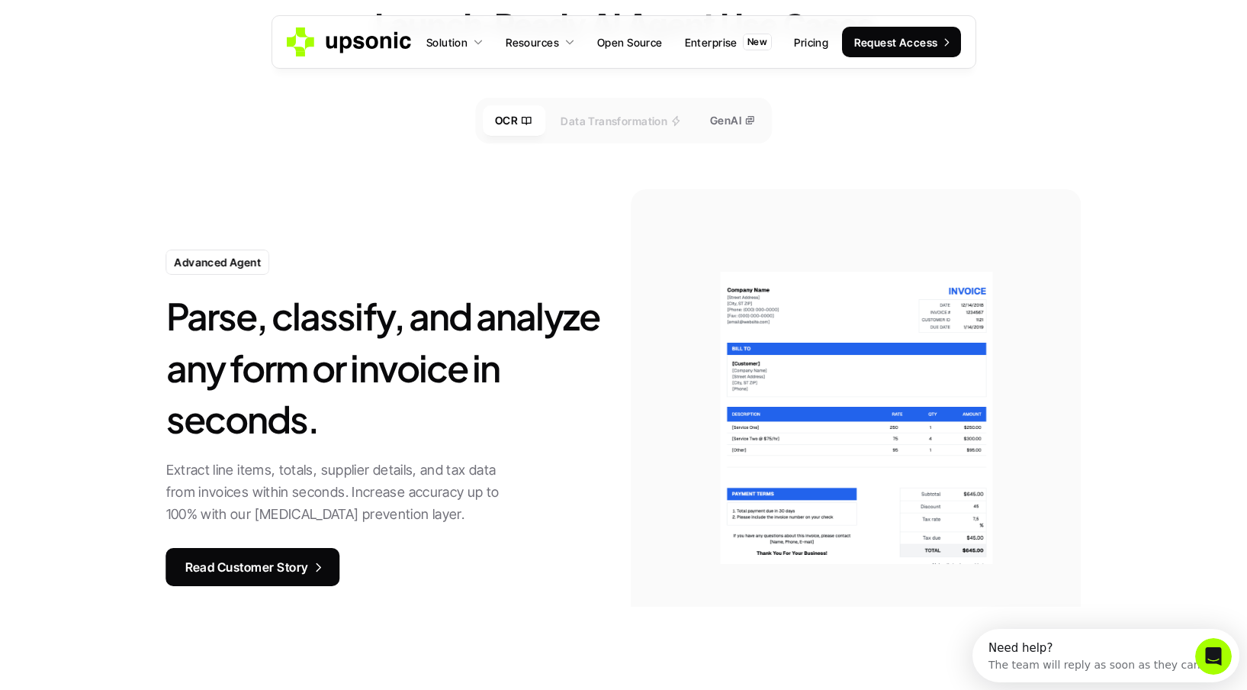
click at [580, 121] on p "Data Transformation" at bounding box center [614, 120] width 107 height 16
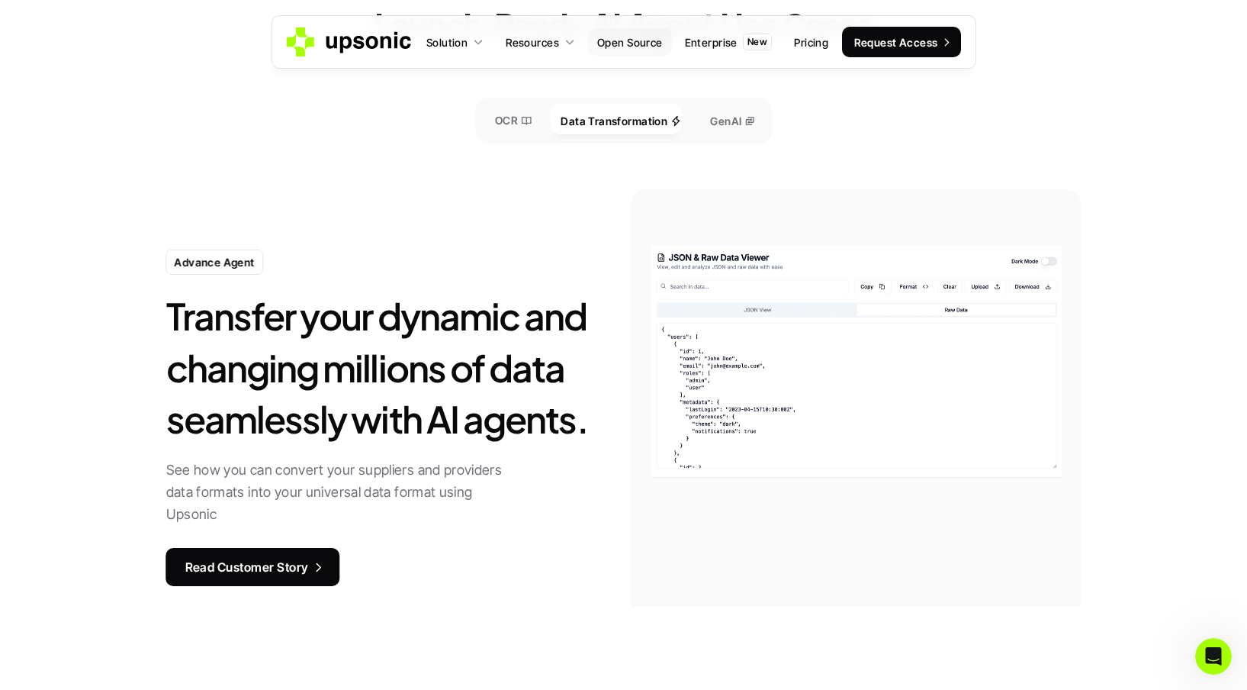
click at [634, 51] on link "Open Source" at bounding box center [630, 41] width 84 height 27
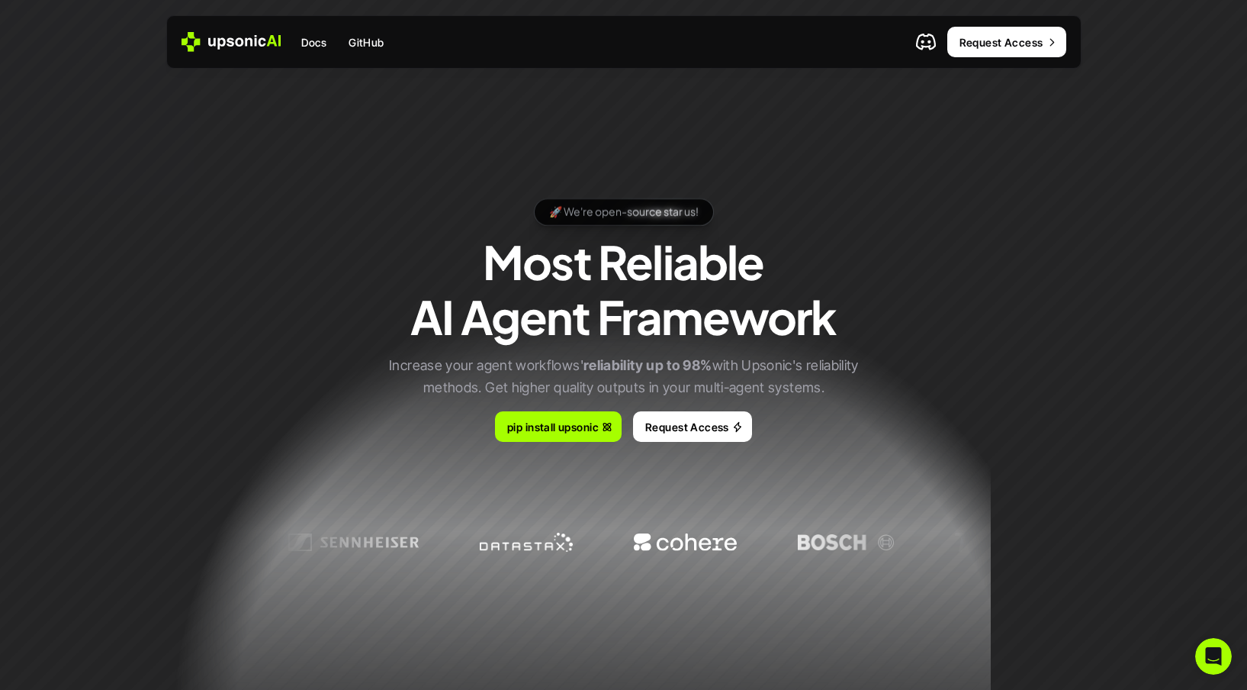
click at [243, 35] on icon at bounding box center [231, 42] width 99 height 20
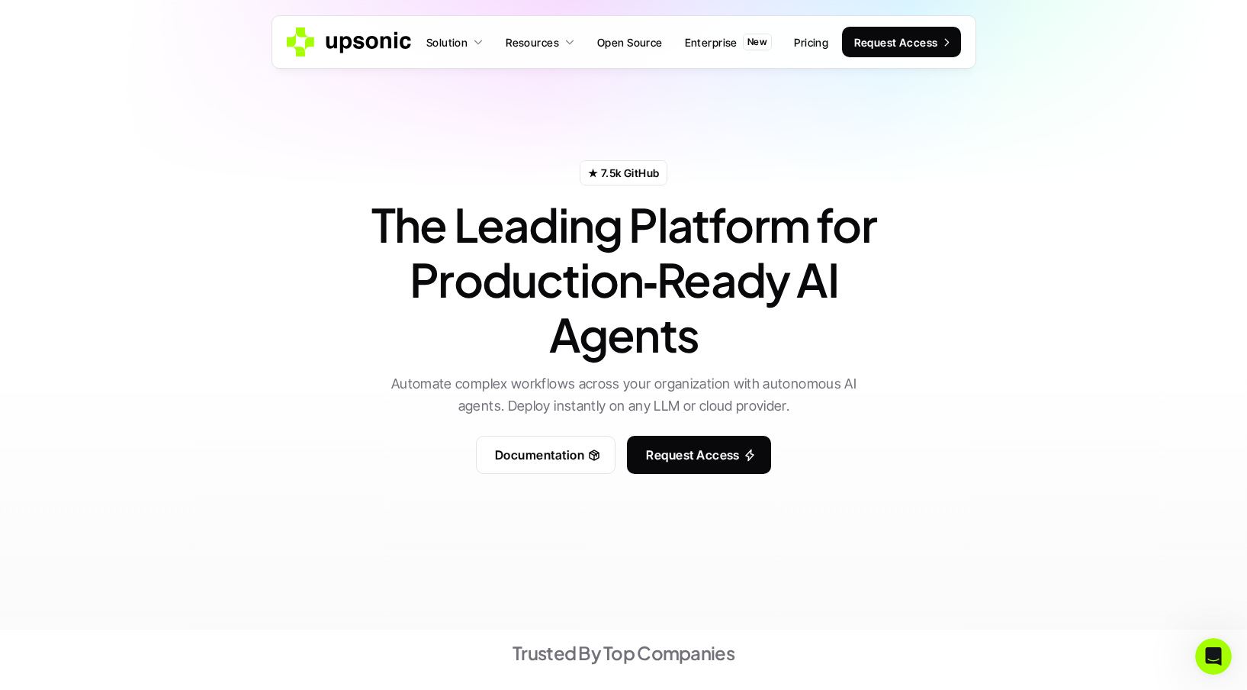
scroll to position [31, 0]
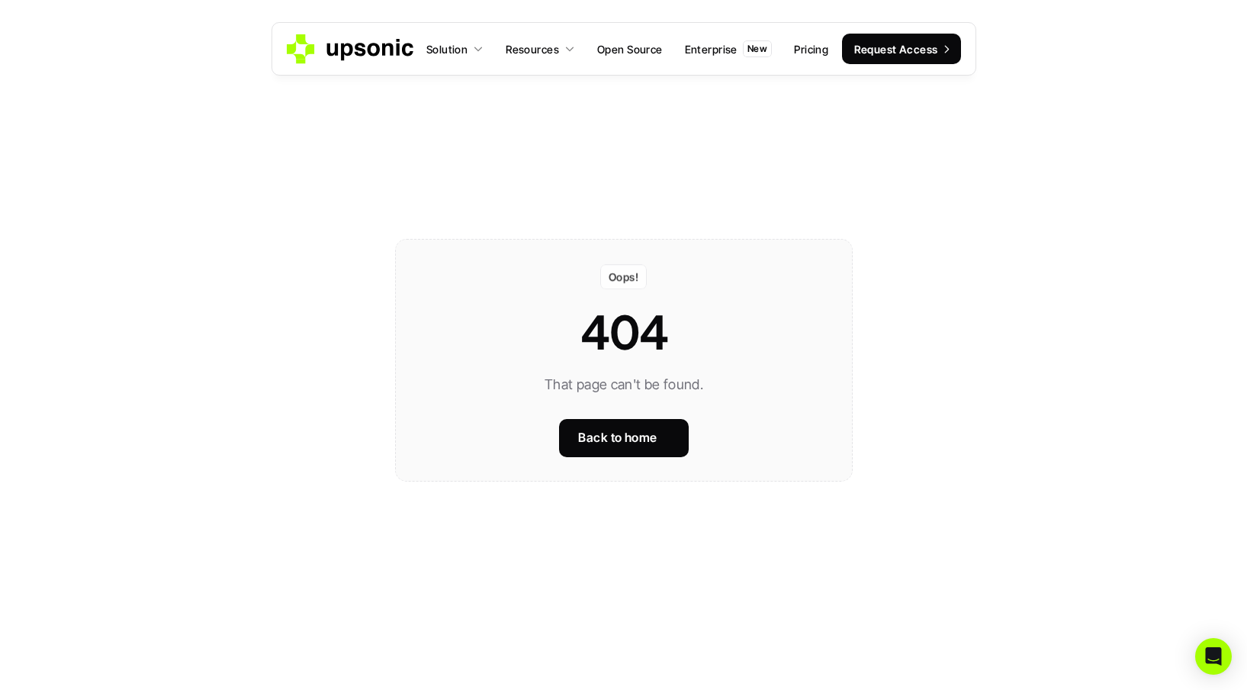
click at [461, 42] on p "Solution" at bounding box center [446, 49] width 41 height 16
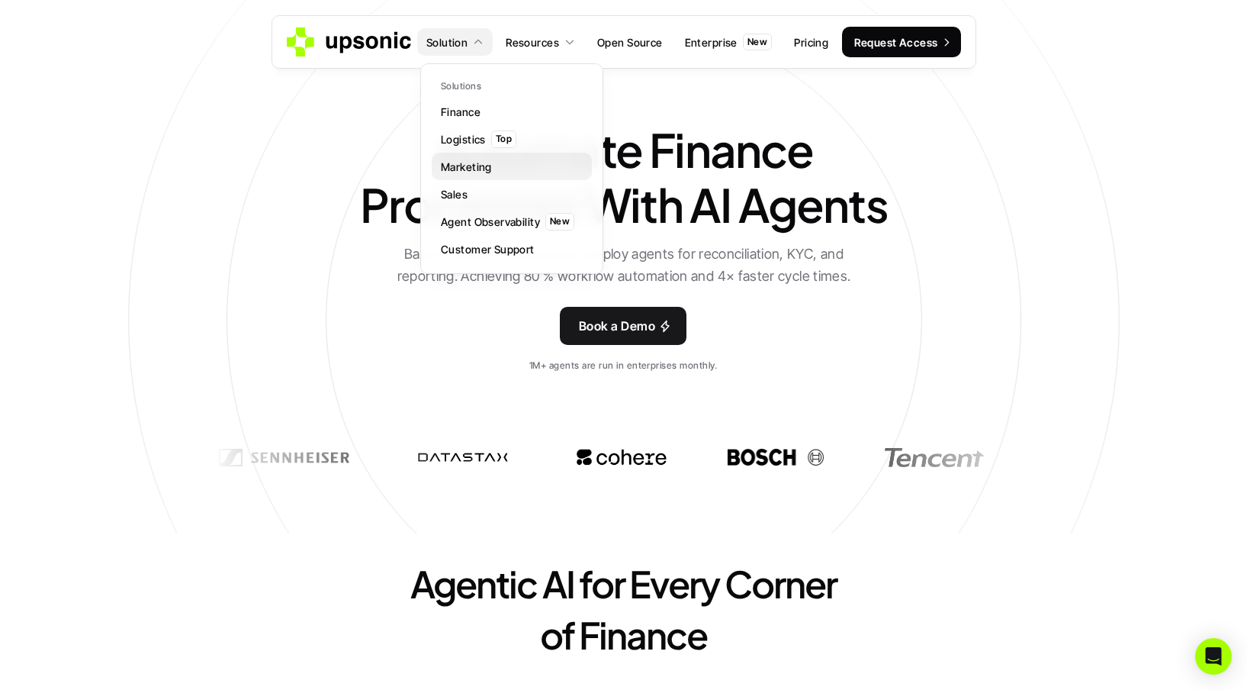
click at [470, 190] on link "Sales" at bounding box center [512, 193] width 160 height 27
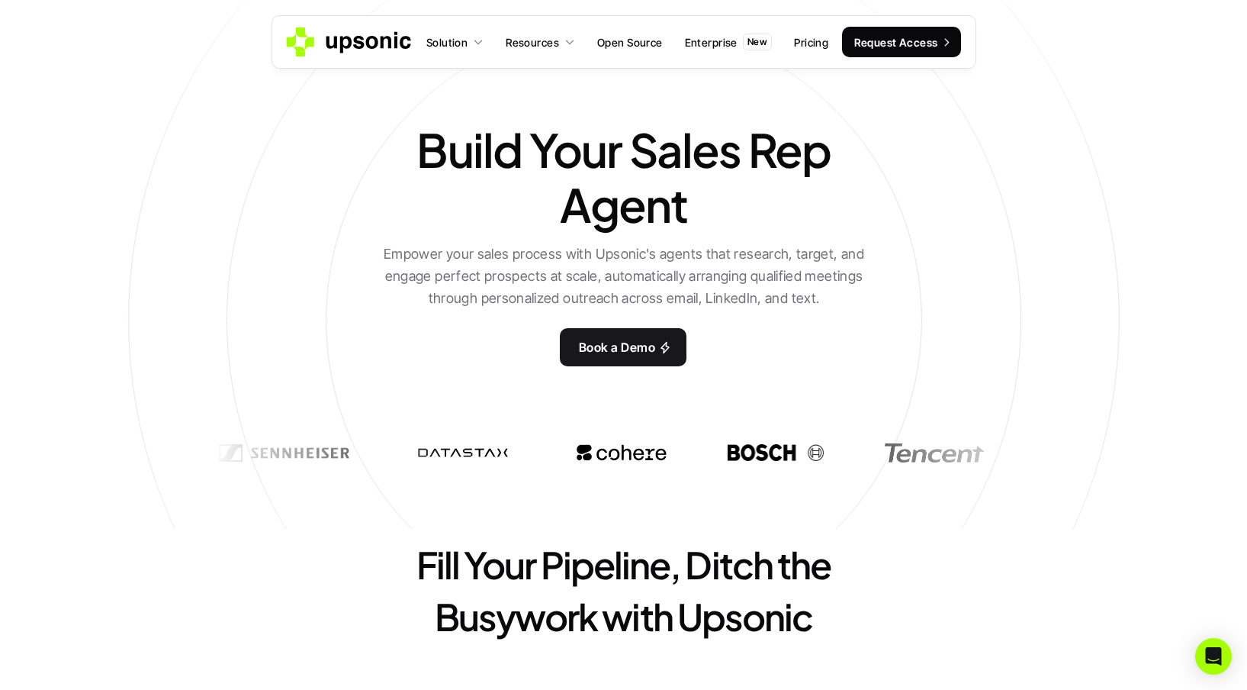
click at [377, 48] on icon at bounding box center [350, 42] width 127 height 30
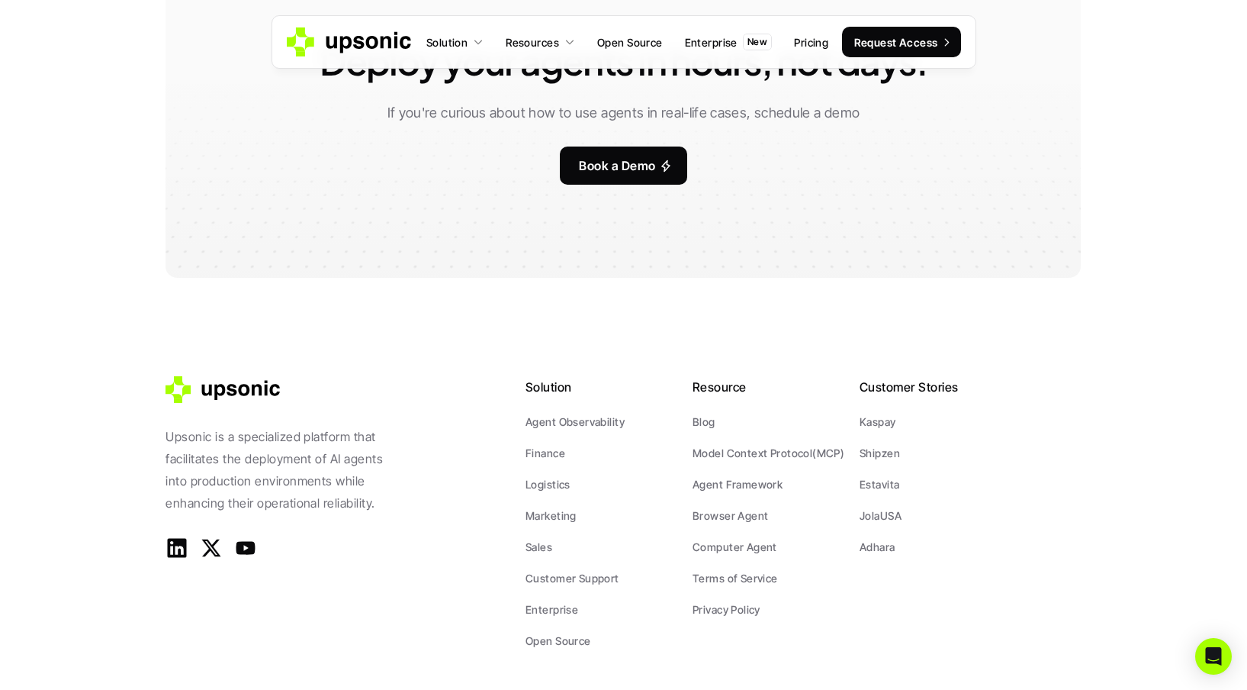
scroll to position [3181, 0]
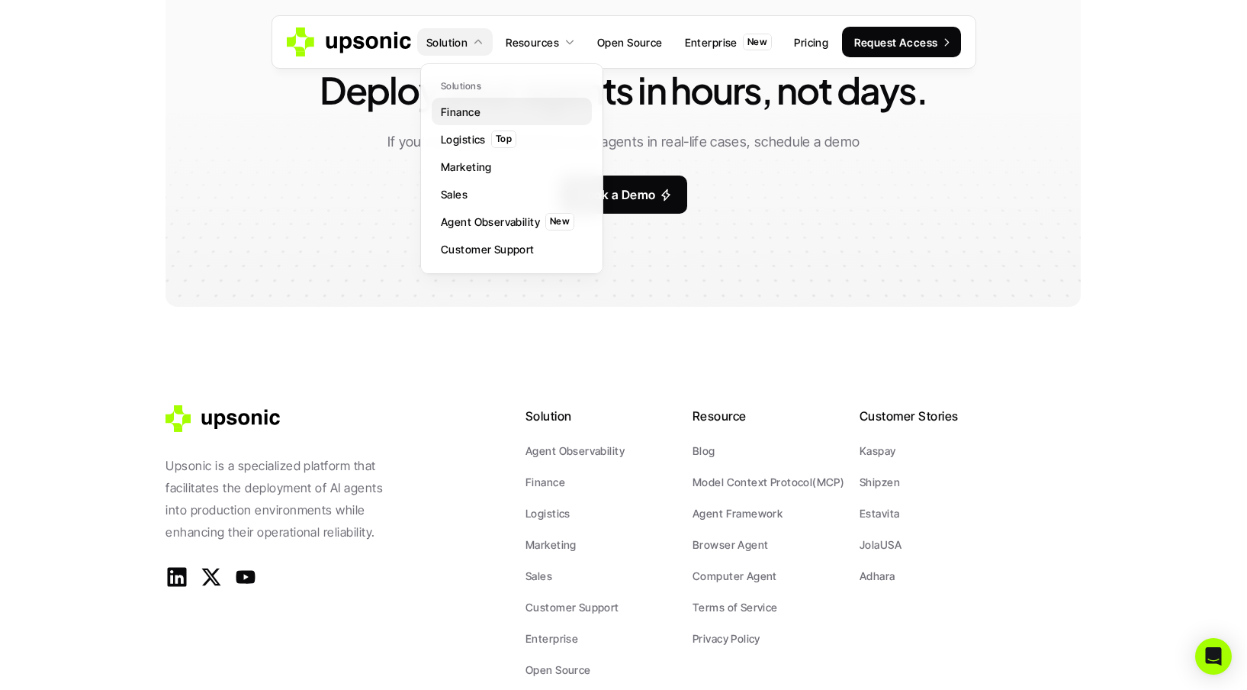
click at [499, 107] on link "Finance" at bounding box center [512, 111] width 160 height 27
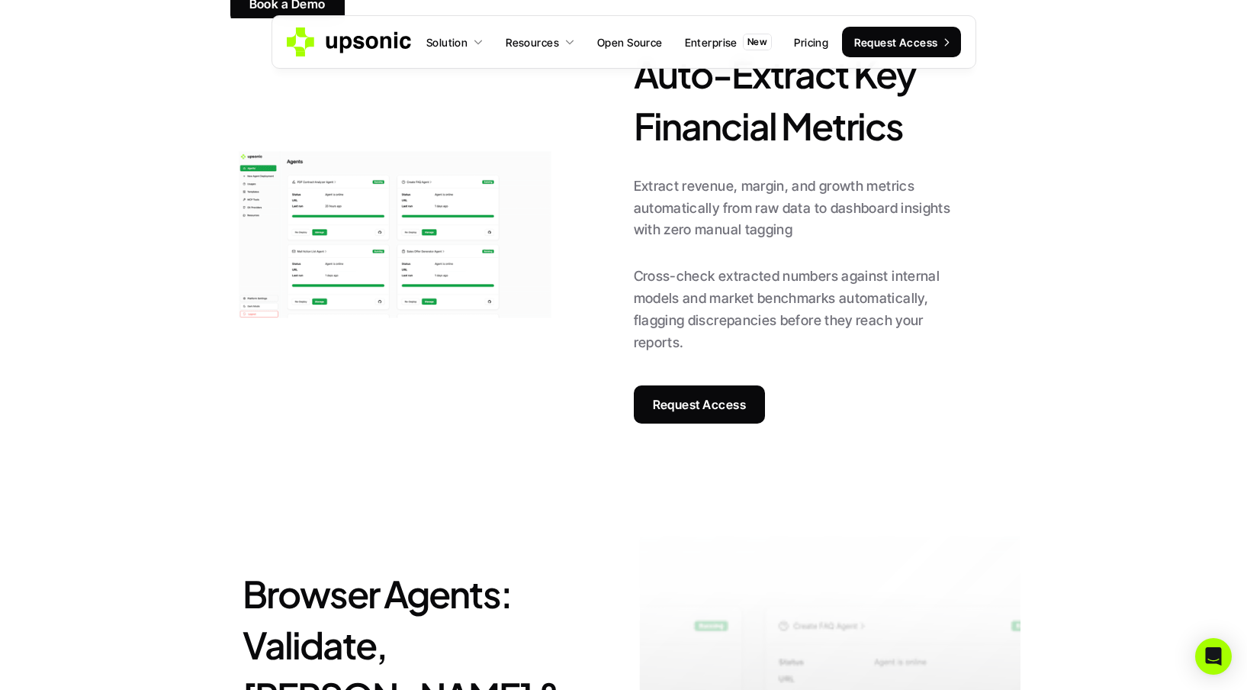
scroll to position [2848, 0]
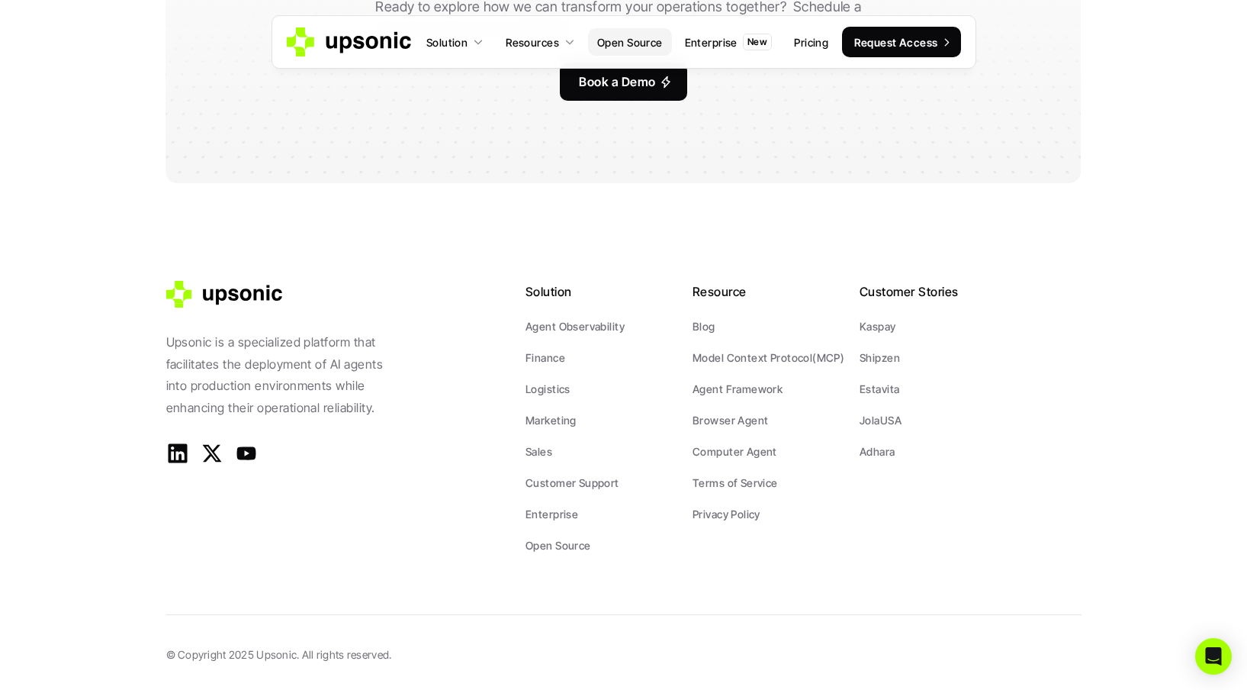
click at [631, 39] on p "Open Source" at bounding box center [630, 42] width 66 height 16
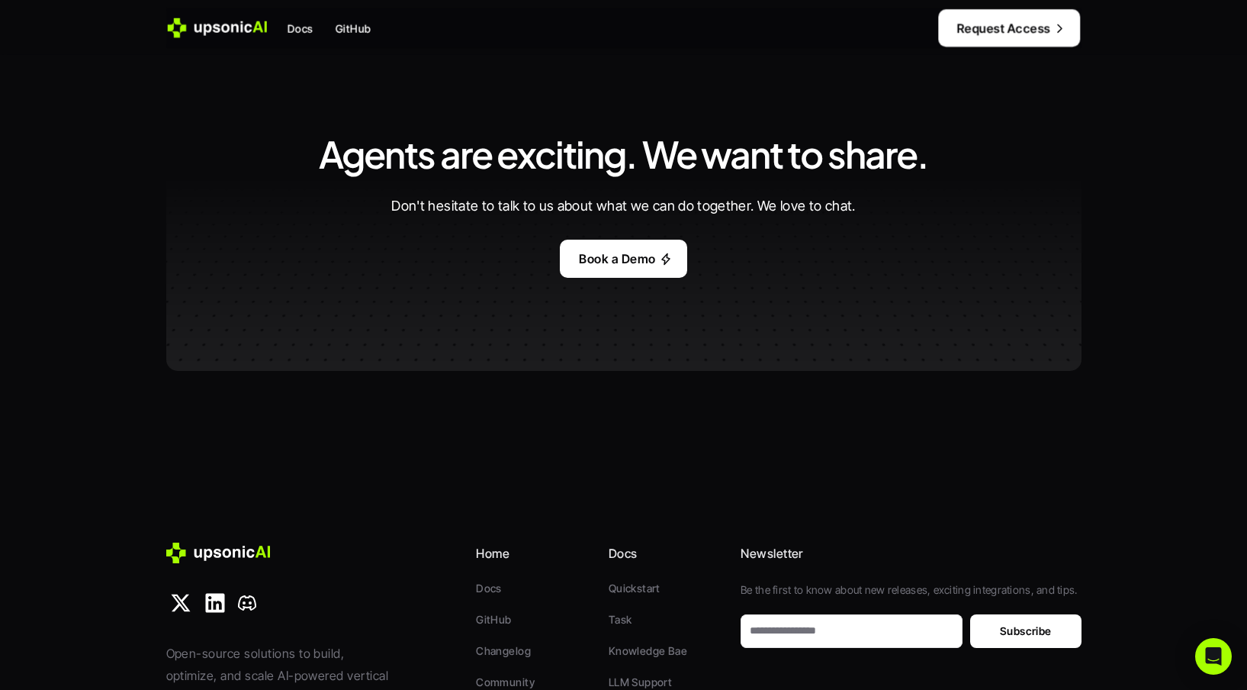
scroll to position [4397, 0]
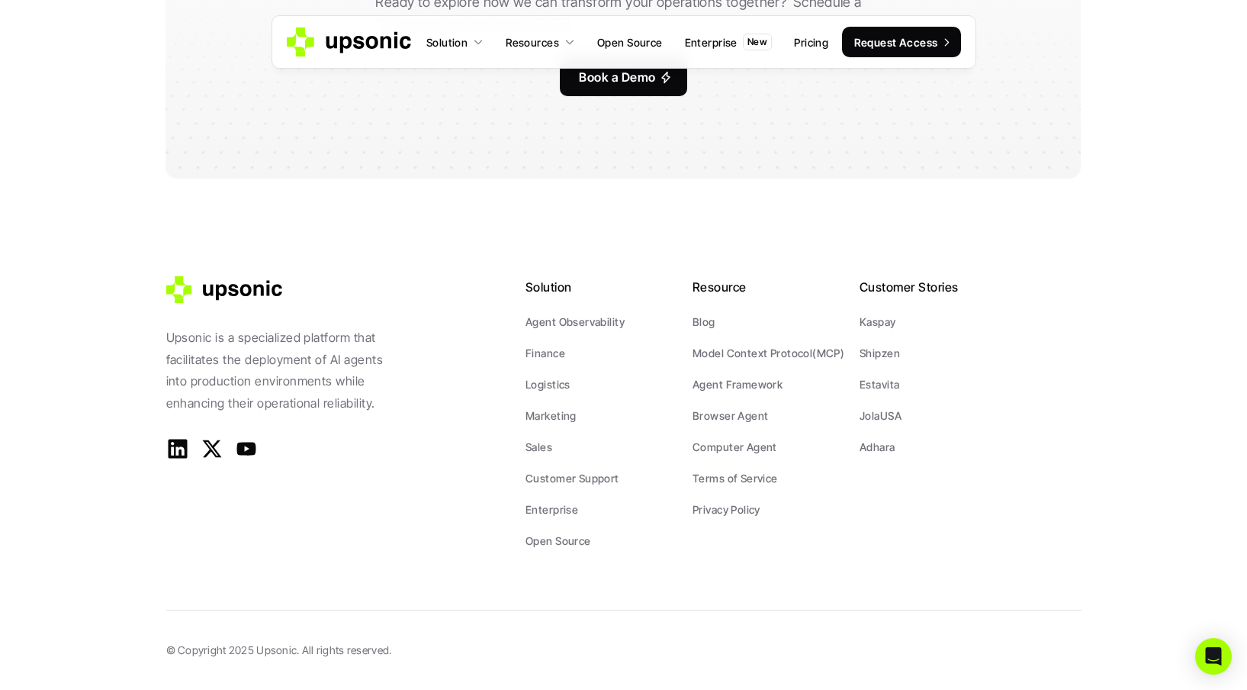
scroll to position [2848, 0]
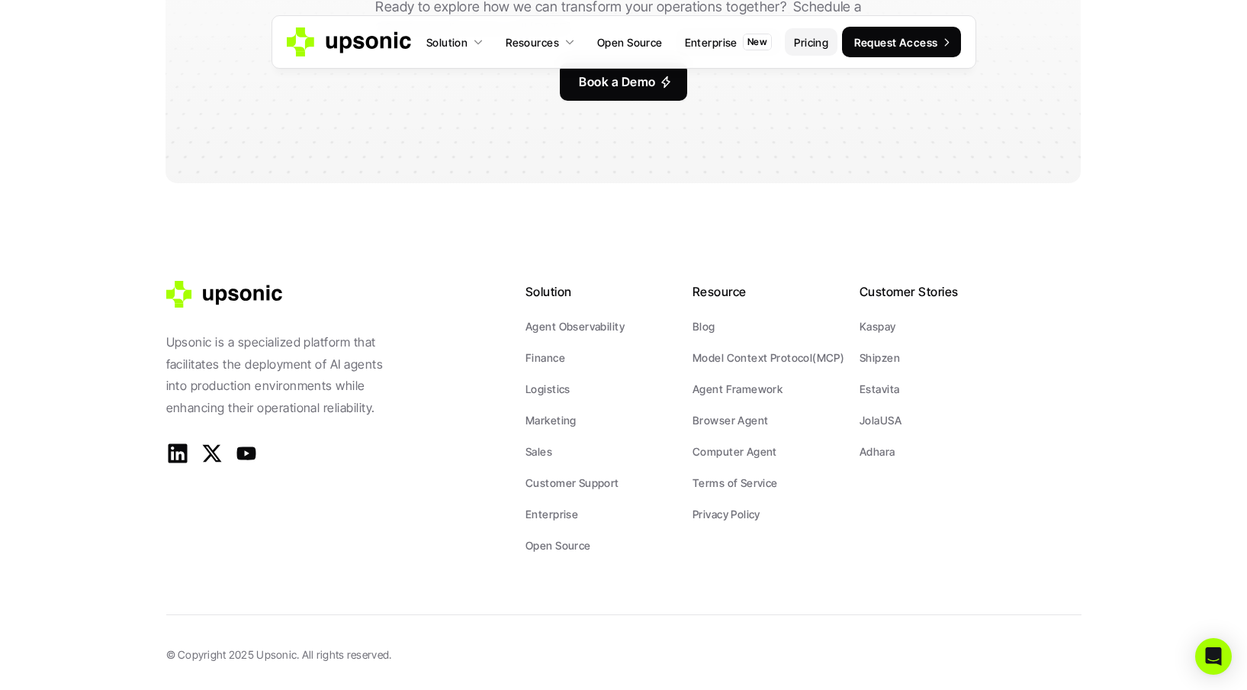
click at [794, 48] on p "Pricing" at bounding box center [811, 42] width 34 height 16
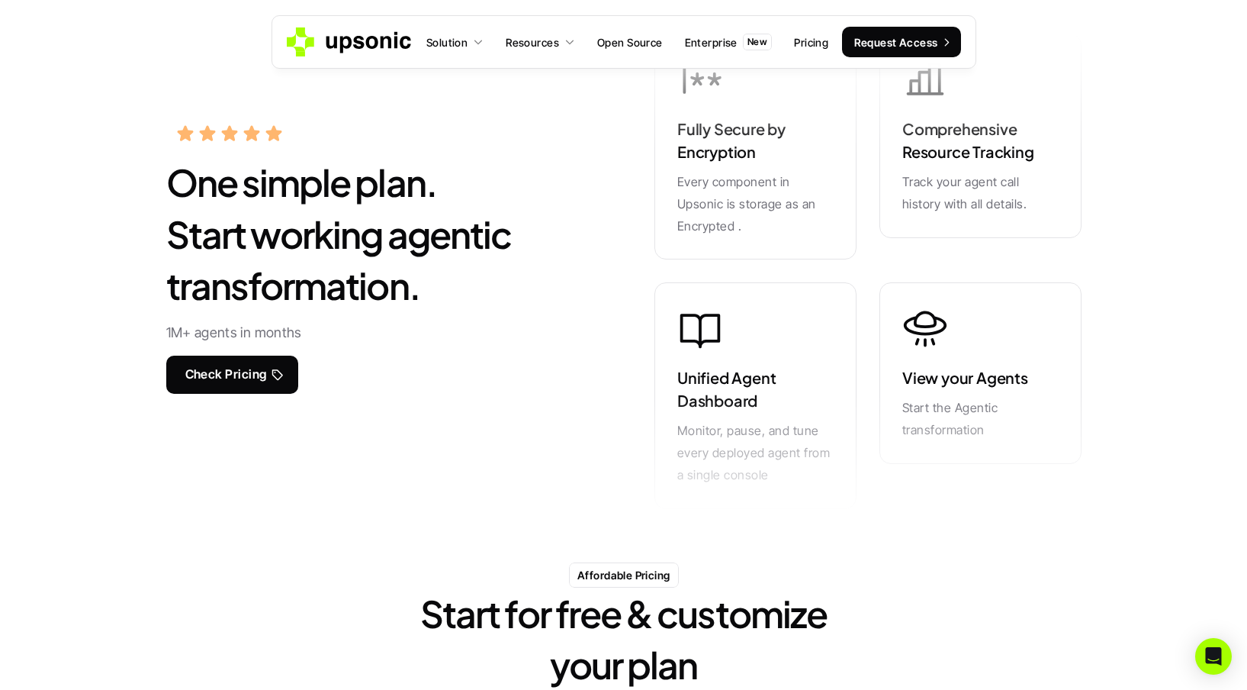
click at [403, 179] on h2 "One simple plan. Start working agentic transformation." at bounding box center [379, 233] width 427 height 154
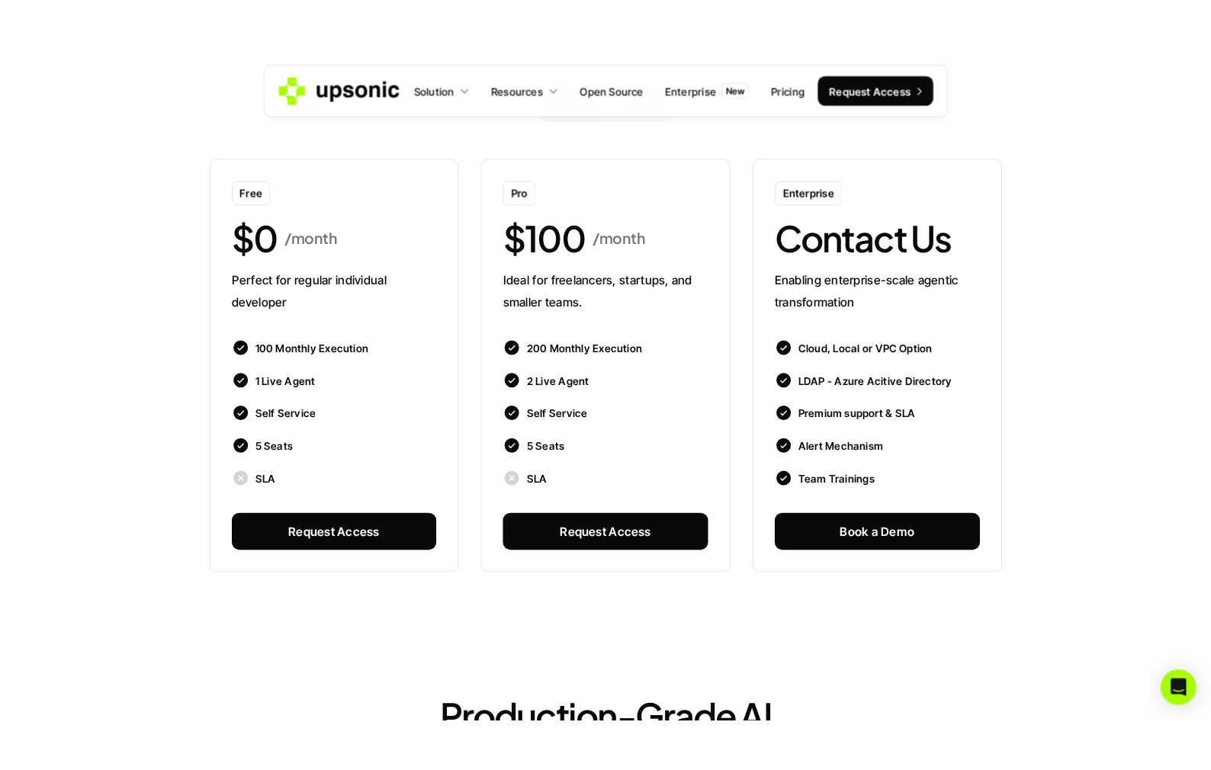
scroll to position [807, 0]
